Goal: Task Accomplishment & Management: Use online tool/utility

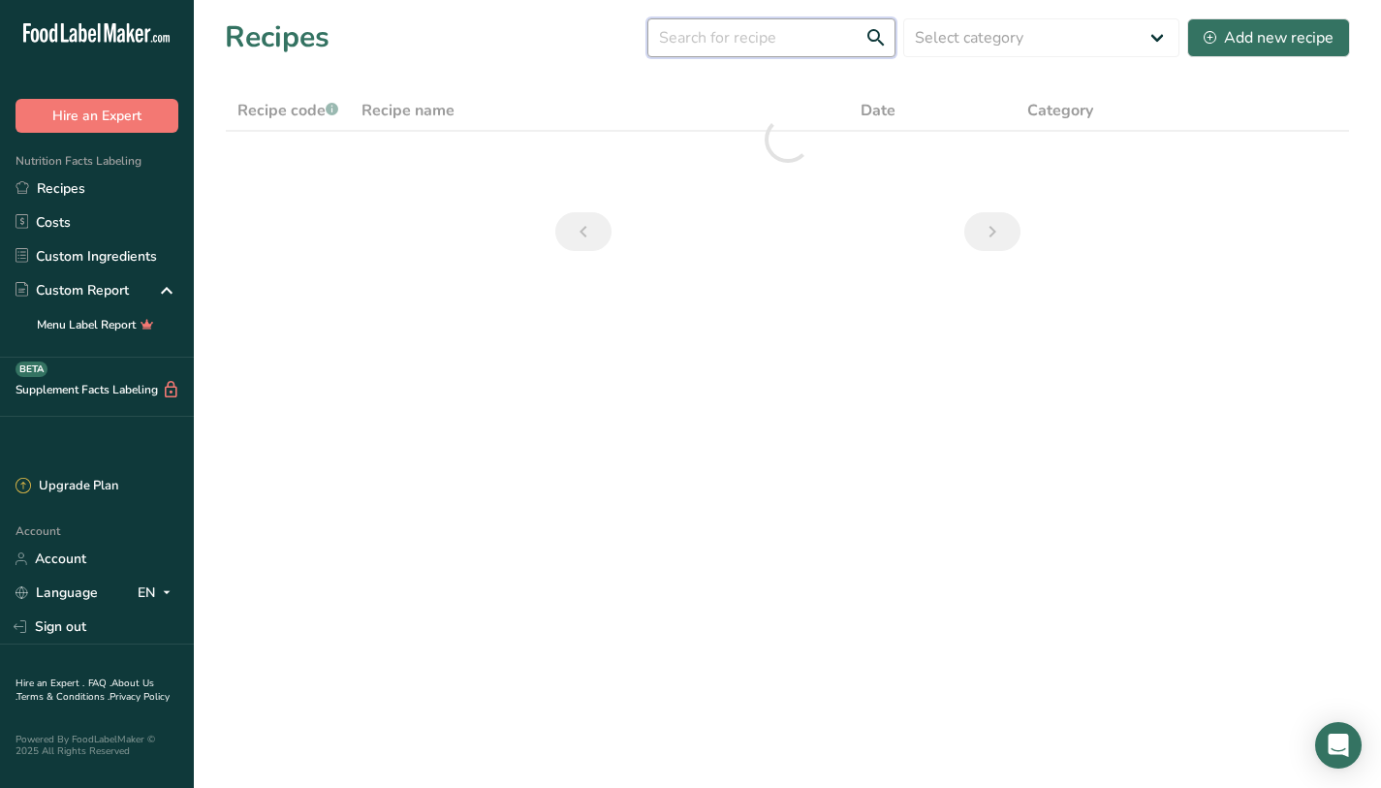
click at [739, 42] on input "text" at bounding box center [772, 37] width 248 height 39
type input "C"
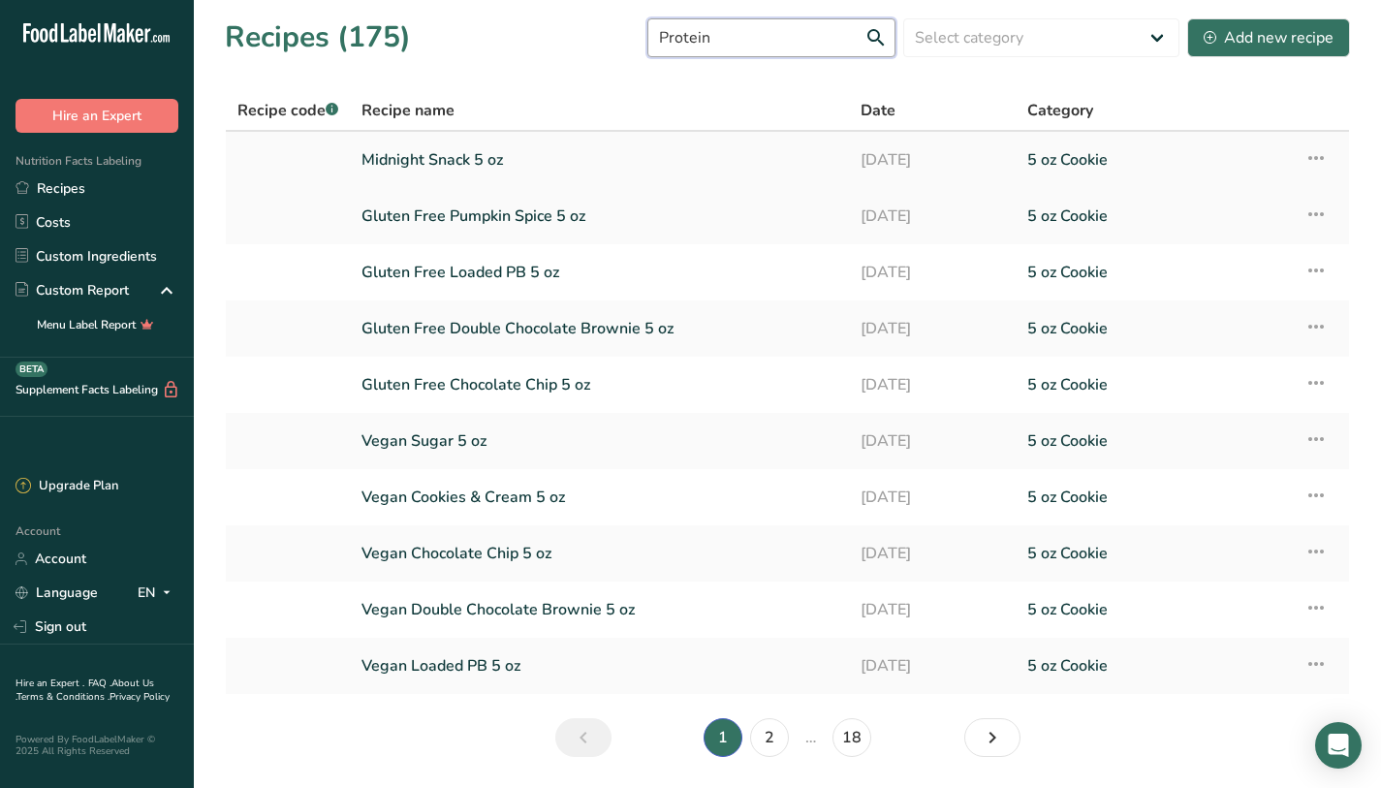
type input "Protein"
click at [556, 170] on link "Midnight Snack 5 oz" at bounding box center [600, 160] width 476 height 41
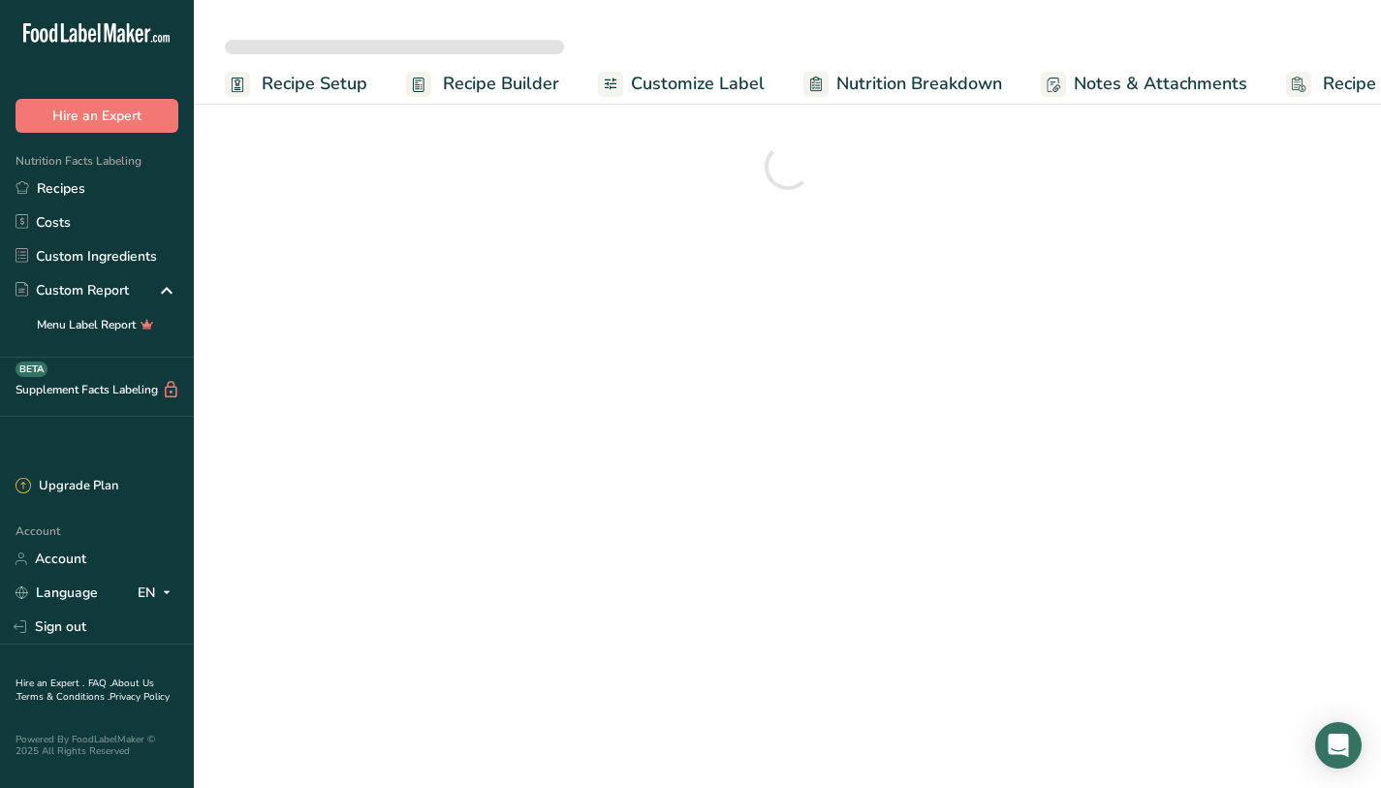
click at [554, 83] on span "Recipe Builder" at bounding box center [501, 84] width 116 height 26
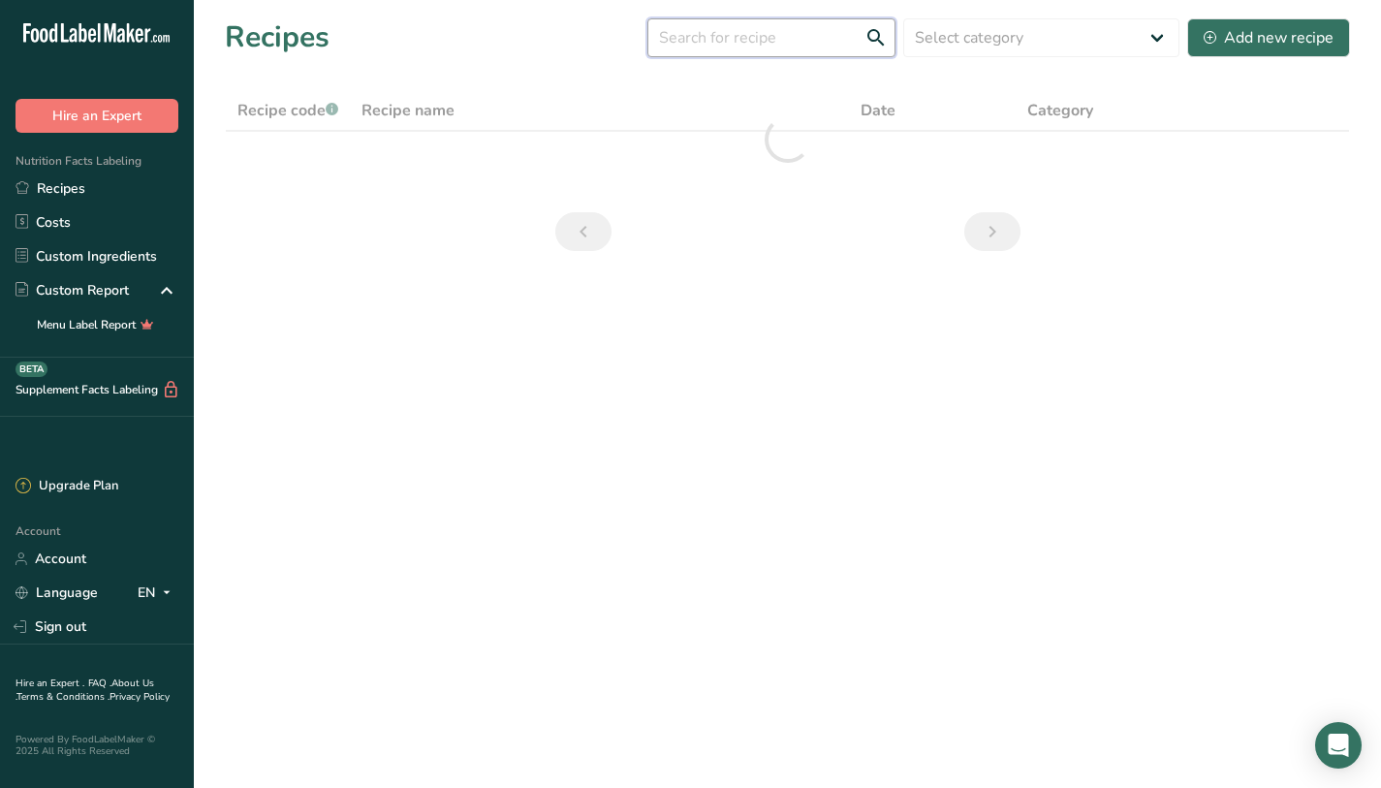
click at [720, 40] on input "text" at bounding box center [772, 37] width 248 height 39
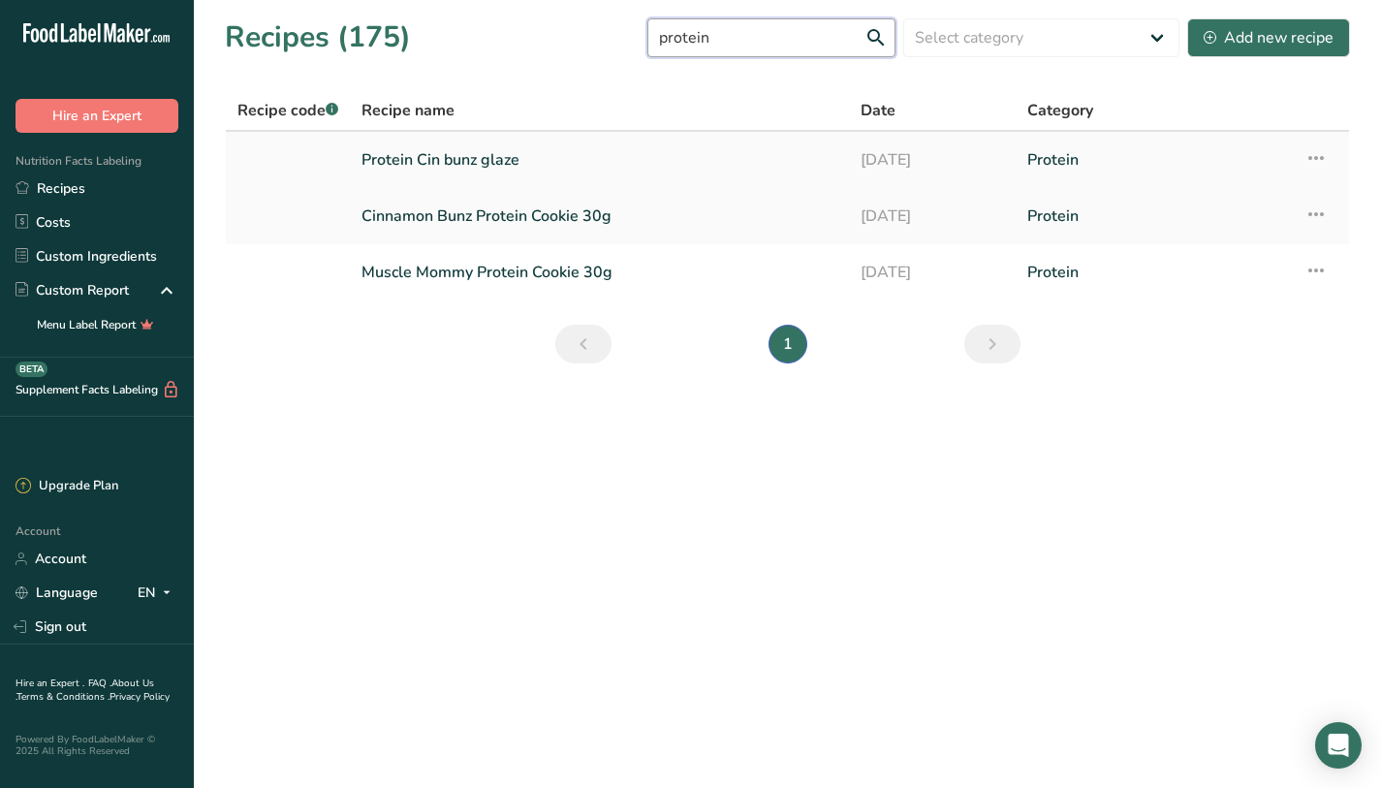
type input "protein"
click at [515, 170] on link "Protein Cin bunz glaze" at bounding box center [600, 160] width 476 height 41
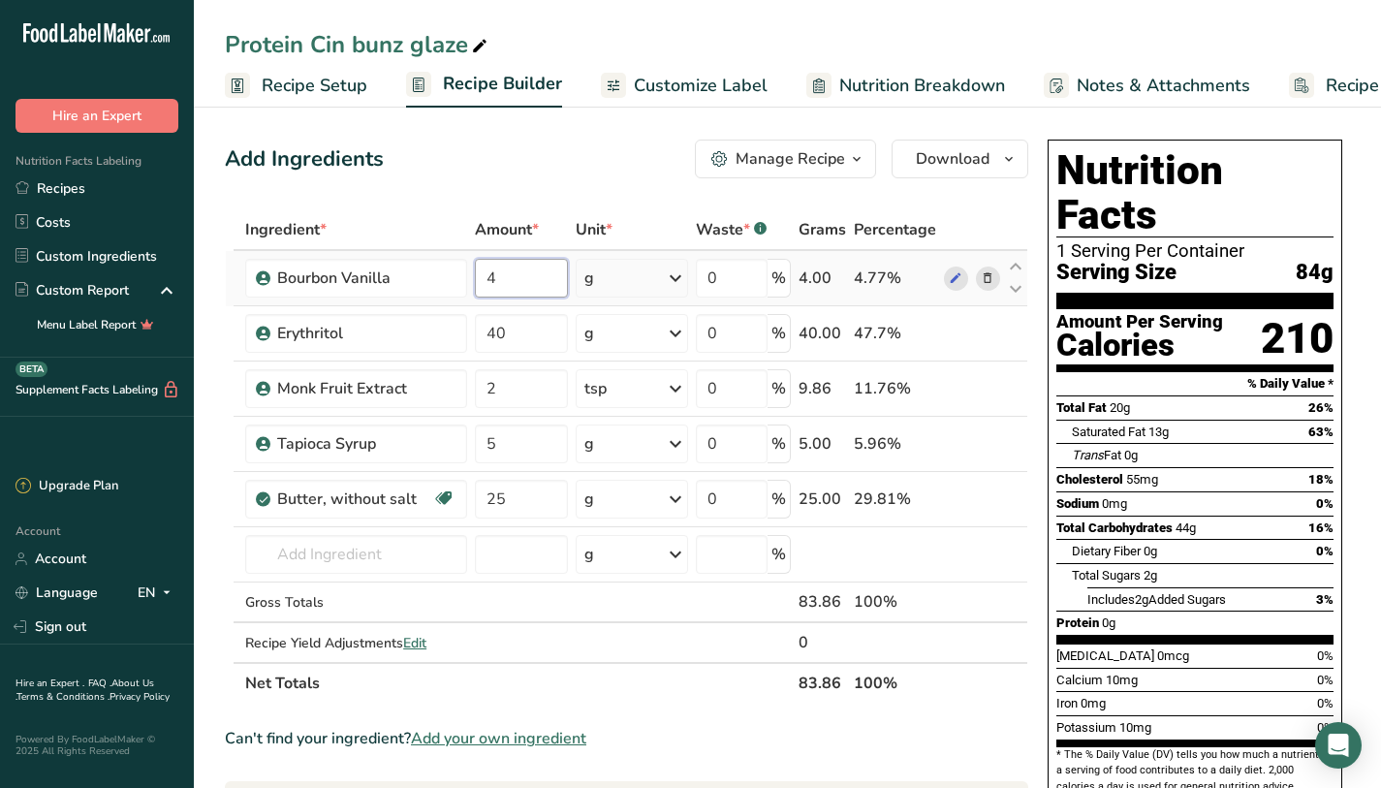
click at [537, 259] on input "4" at bounding box center [521, 278] width 92 height 39
type input "5"
click at [530, 326] on div "Ingredient * Amount * Unit * Waste * .a-a{fill:#347362;}.b-a{fill:#fff;} Grams …" at bounding box center [627, 456] width 804 height 494
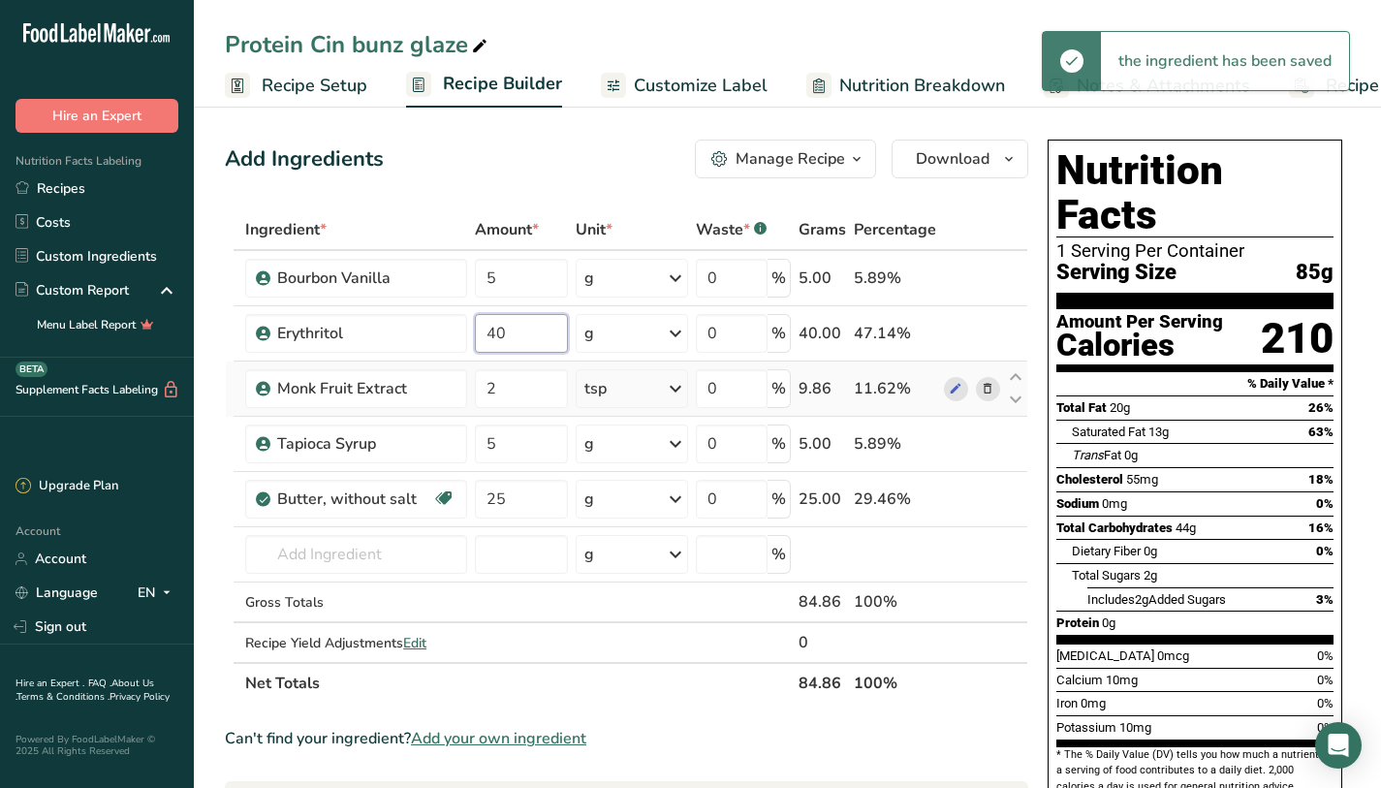
type input "4"
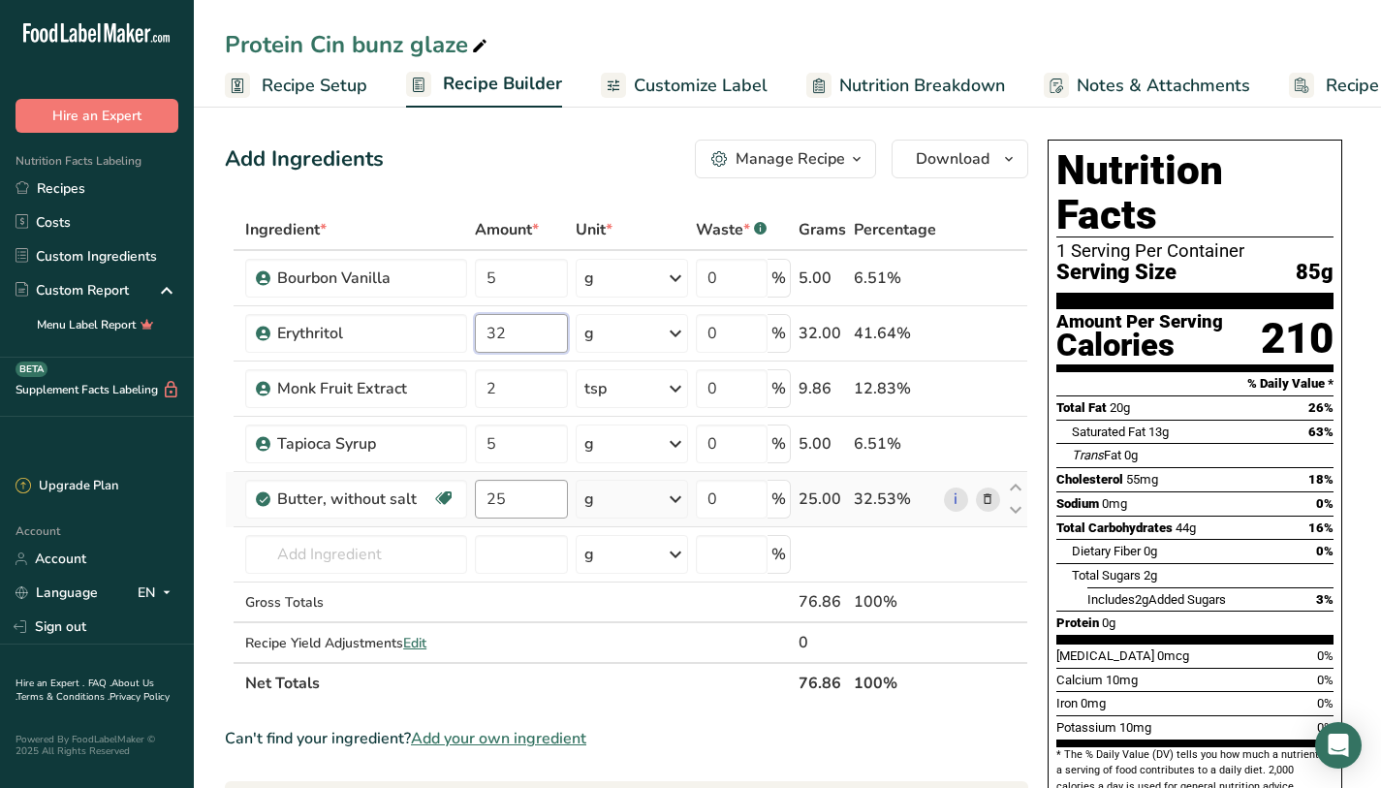
type input "32"
click at [522, 507] on div "Ingredient * Amount * Unit * Waste * .a-a{fill:#347362;}.b-a{fill:#fff;} Grams …" at bounding box center [627, 456] width 804 height 494
click at [317, 553] on div "Ingredient * Amount * Unit * Waste * .a-a{fill:#347362;}.b-a{fill:#fff;} Grams …" at bounding box center [627, 456] width 804 height 494
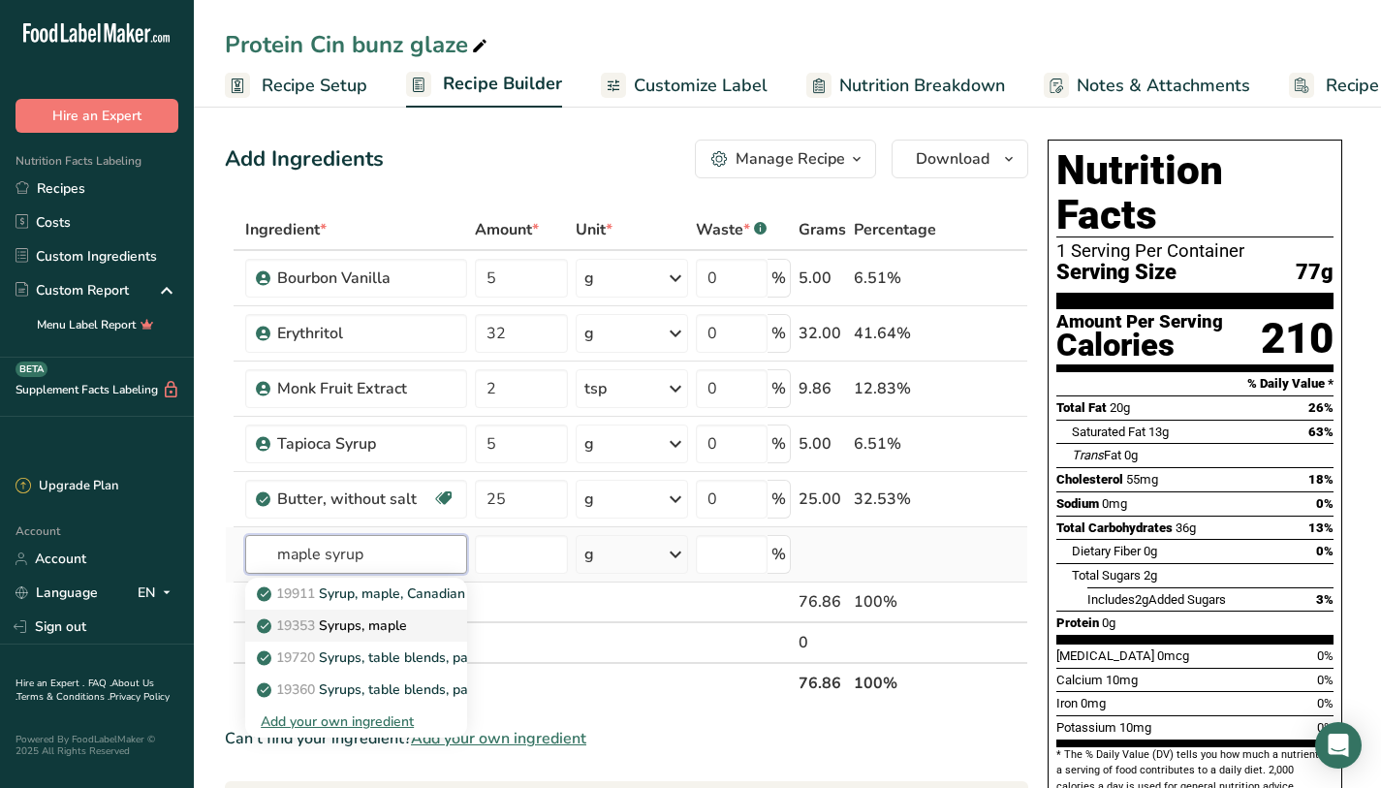
type input "maple syrup"
click at [377, 629] on p "19353 Syrups, maple" at bounding box center [334, 626] width 146 height 20
type input "Syrups, maple"
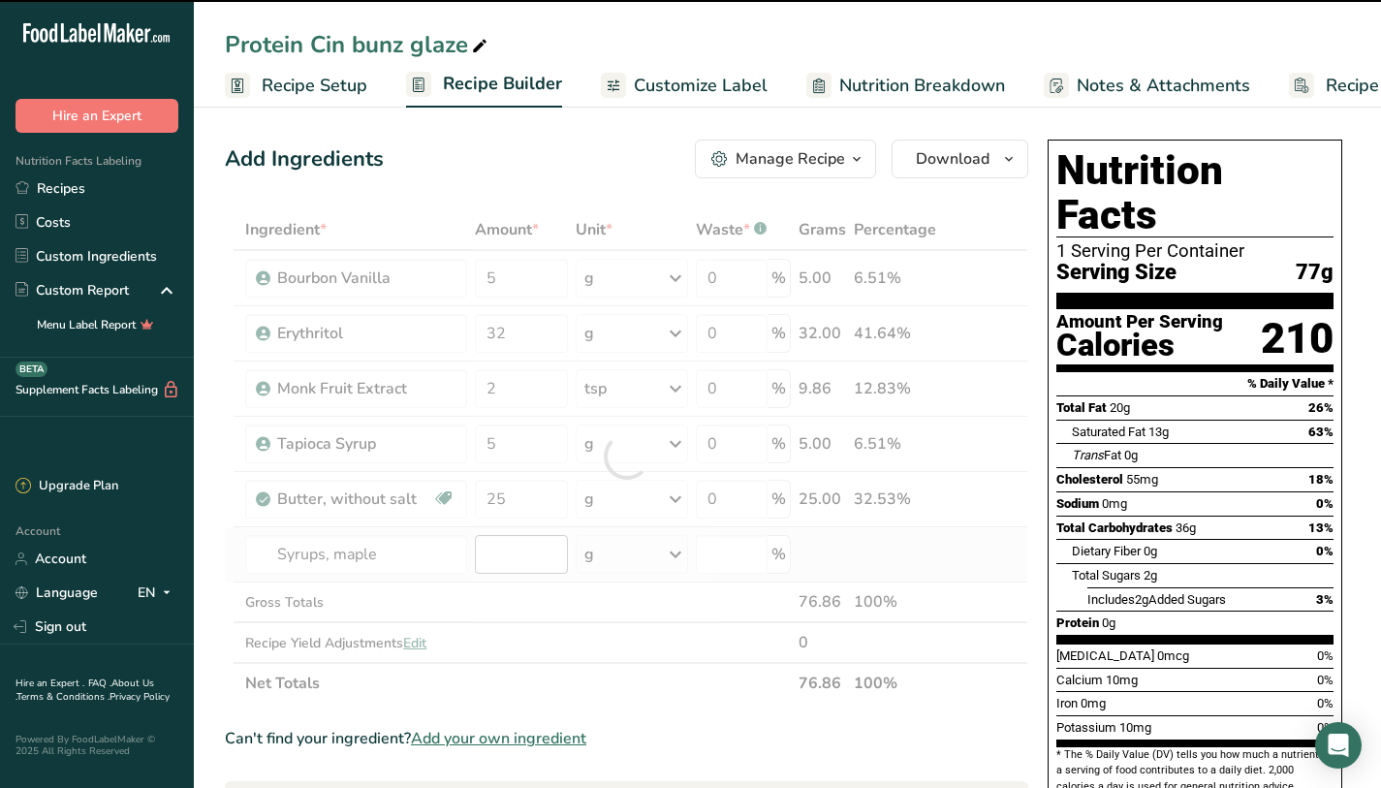
type input "0"
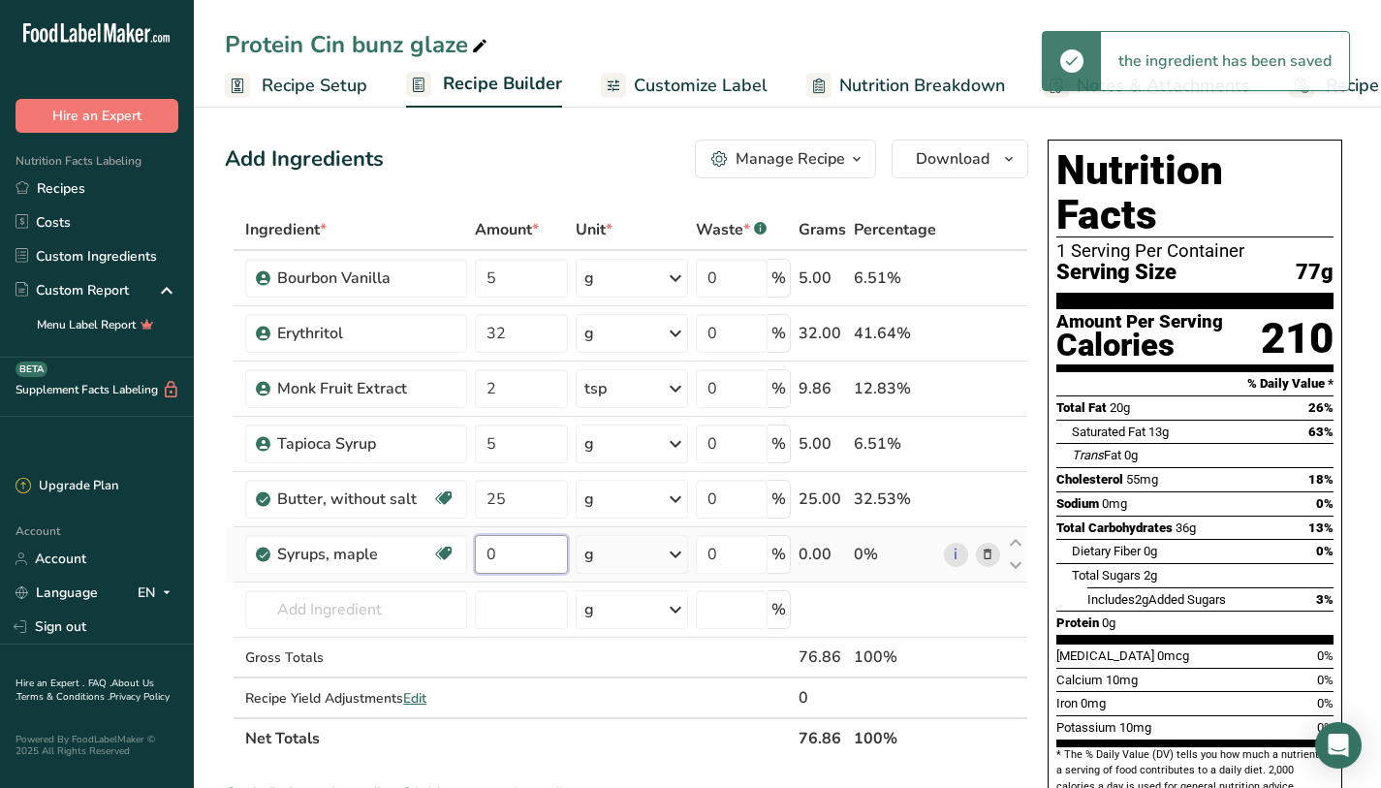
click at [538, 557] on input "0" at bounding box center [521, 554] width 92 height 39
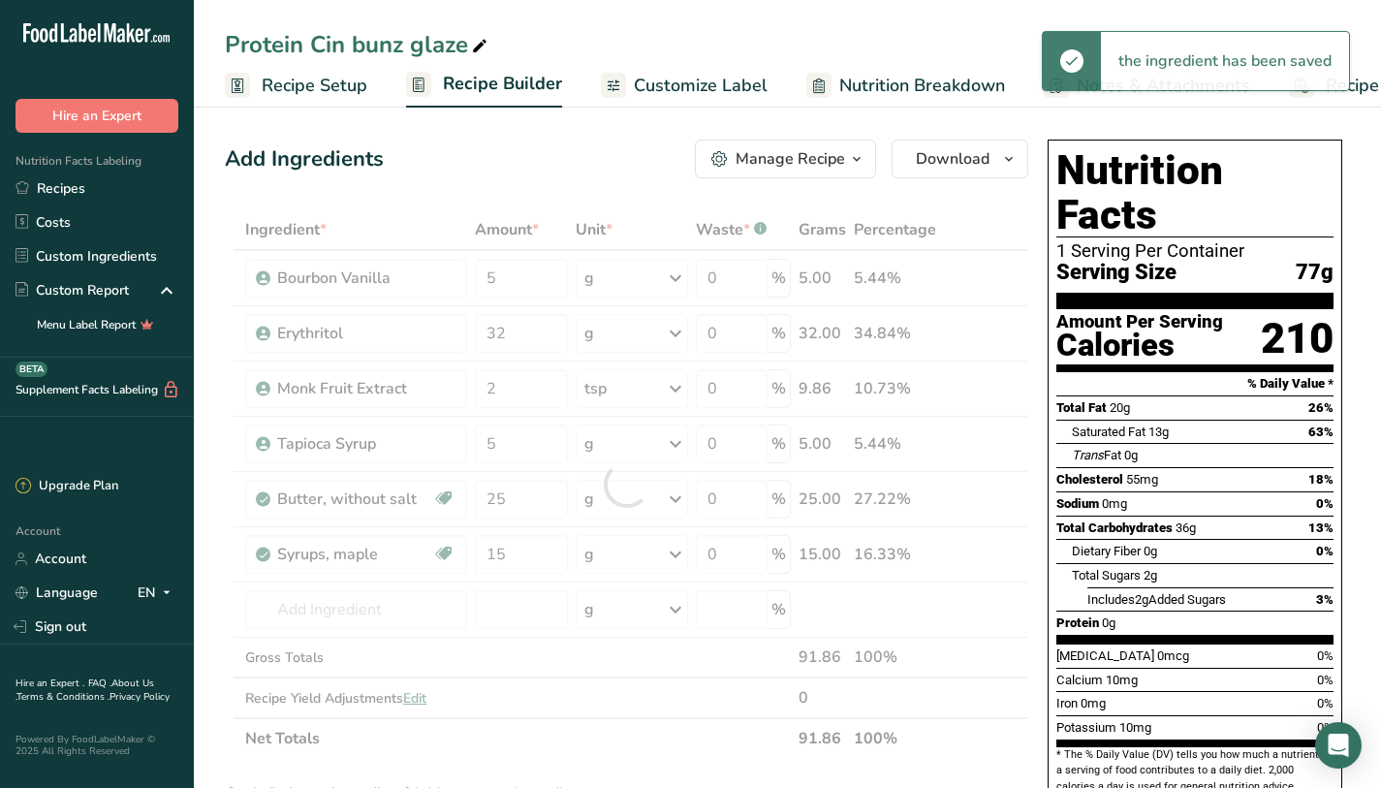
click at [1207, 467] on div "[MEDICAL_DATA] 55mg 18%" at bounding box center [1195, 479] width 277 height 24
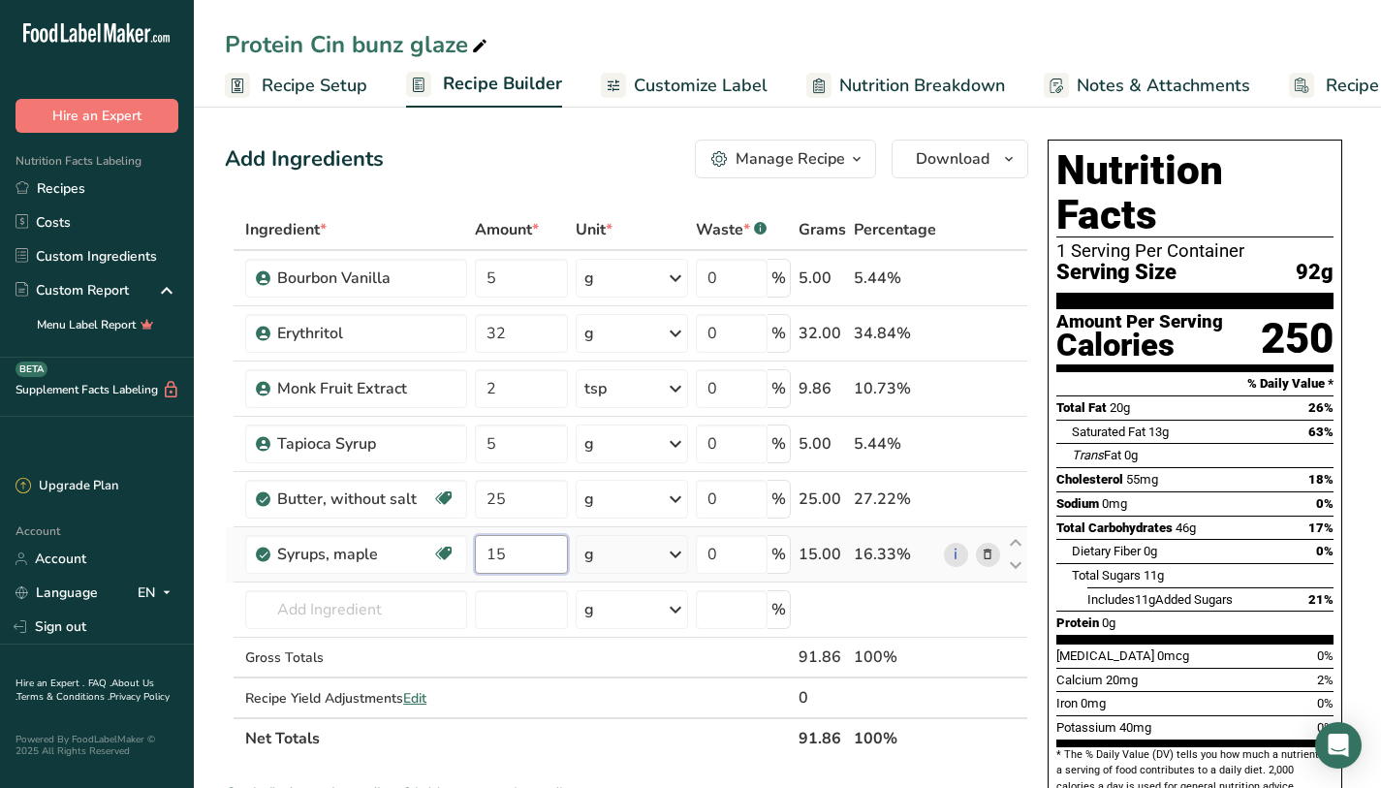
drag, startPoint x: 532, startPoint y: 557, endPoint x: 476, endPoint y: 548, distance: 57.1
click at [476, 548] on input "15" at bounding box center [521, 554] width 92 height 39
type input "20"
click at [512, 444] on div "Ingredient * Amount * Unit * Waste * .a-a{fill:#347362;}.b-a{fill:#fff;} Grams …" at bounding box center [627, 484] width 804 height 550
type input "8"
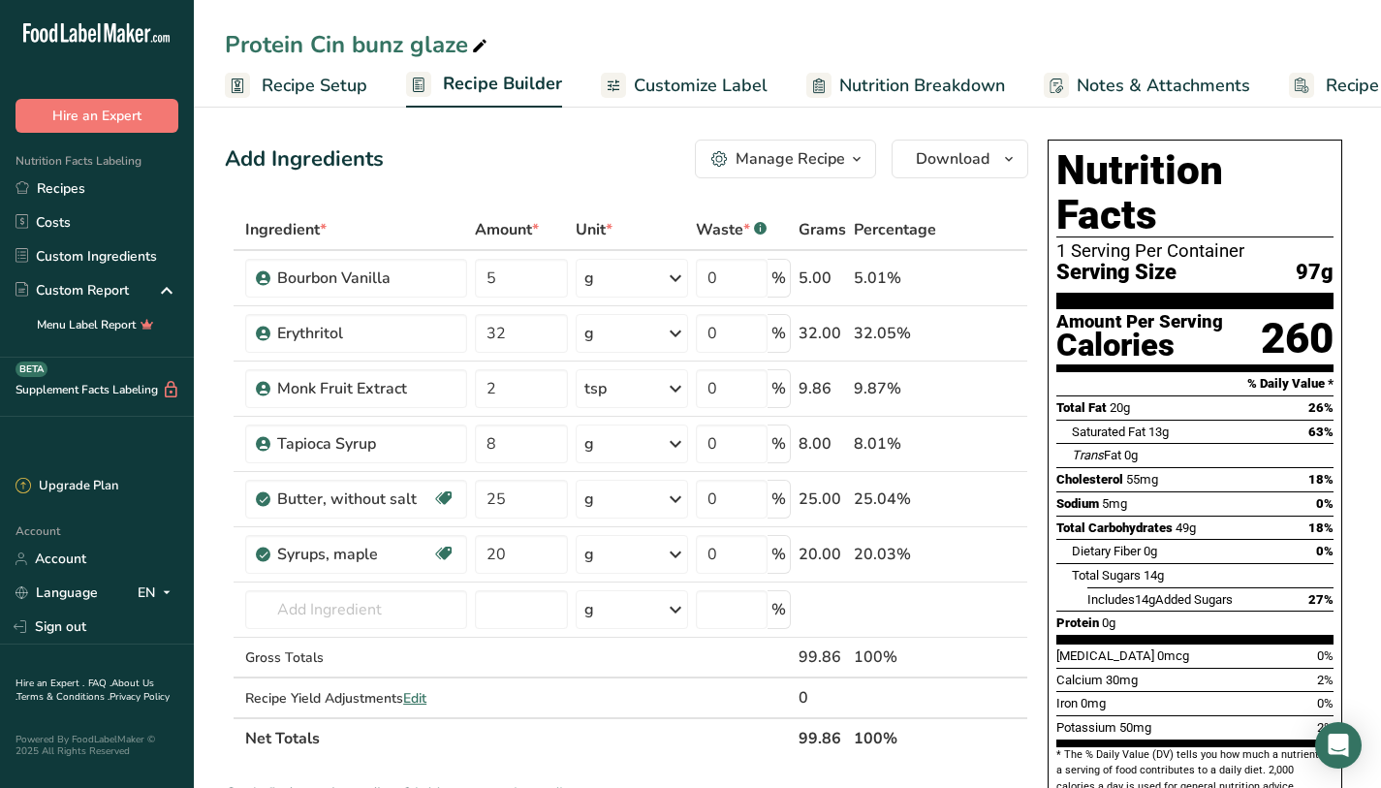
click at [1080, 521] on span "Total Carbohydrates" at bounding box center [1115, 528] width 116 height 15
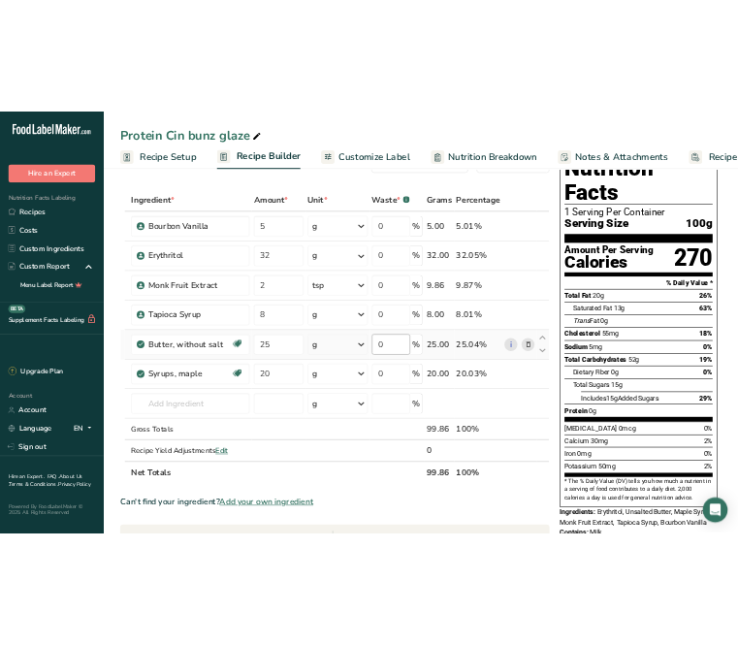
scroll to position [46, 0]
